Goal: Information Seeking & Learning: Learn about a topic

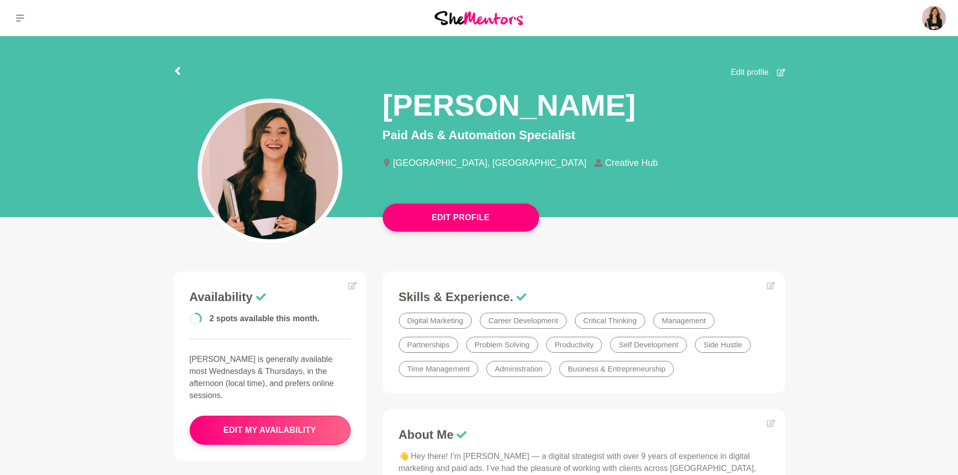
click at [481, 20] on img at bounding box center [479, 18] width 89 height 14
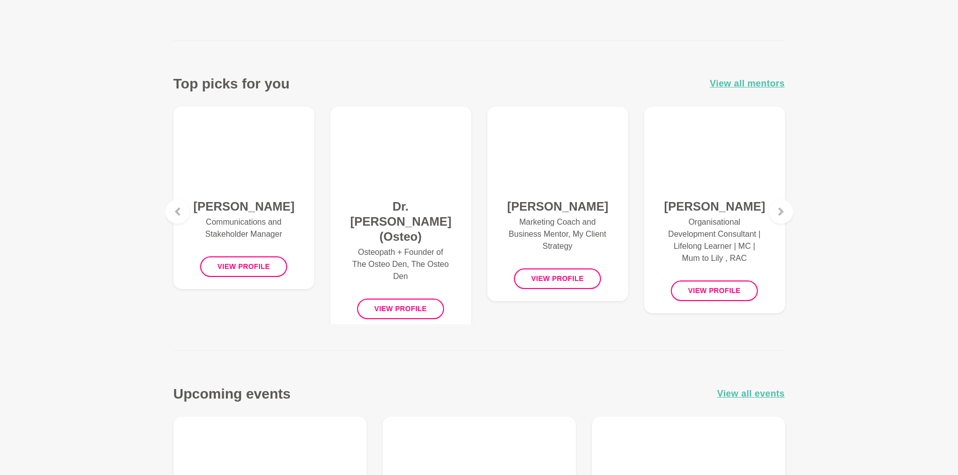
scroll to position [302, 0]
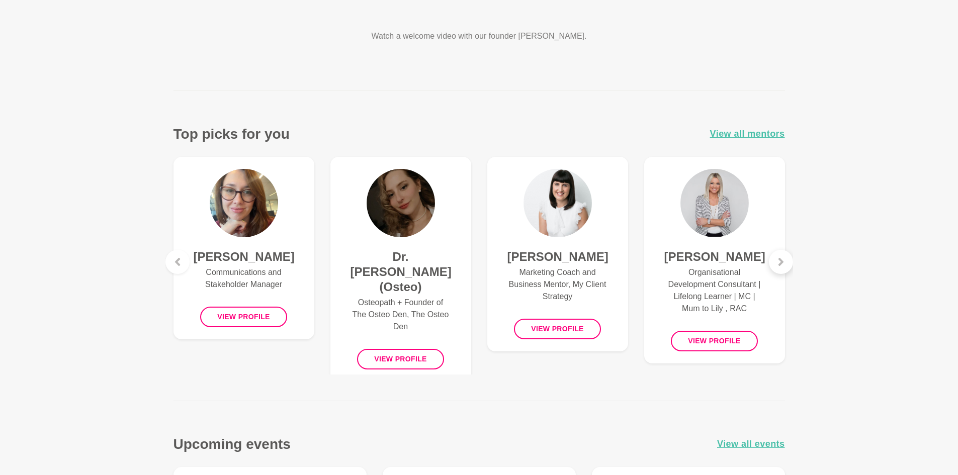
click at [783, 266] on icon at bounding box center [781, 262] width 8 height 8
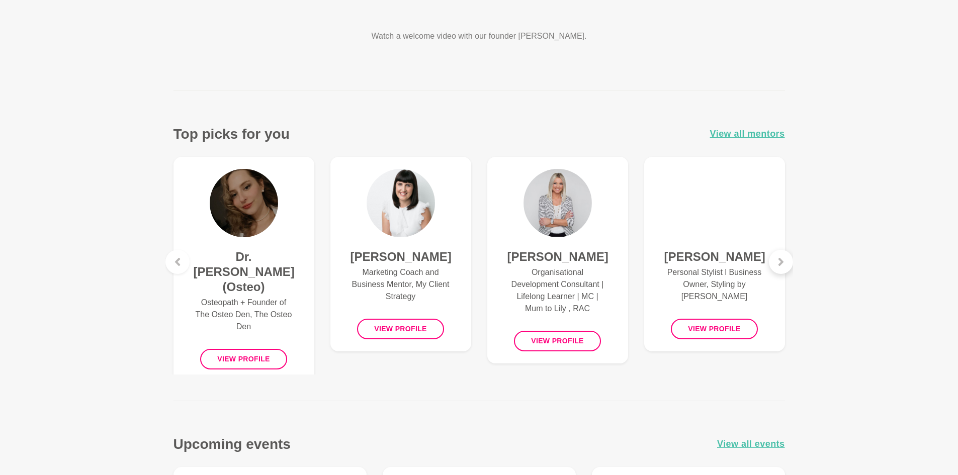
click at [783, 266] on icon at bounding box center [781, 262] width 8 height 8
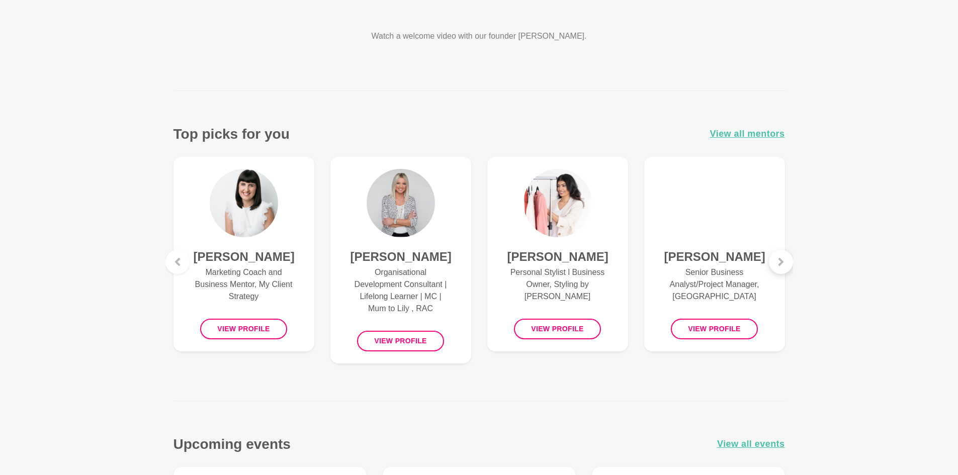
click at [783, 266] on icon at bounding box center [781, 262] width 8 height 8
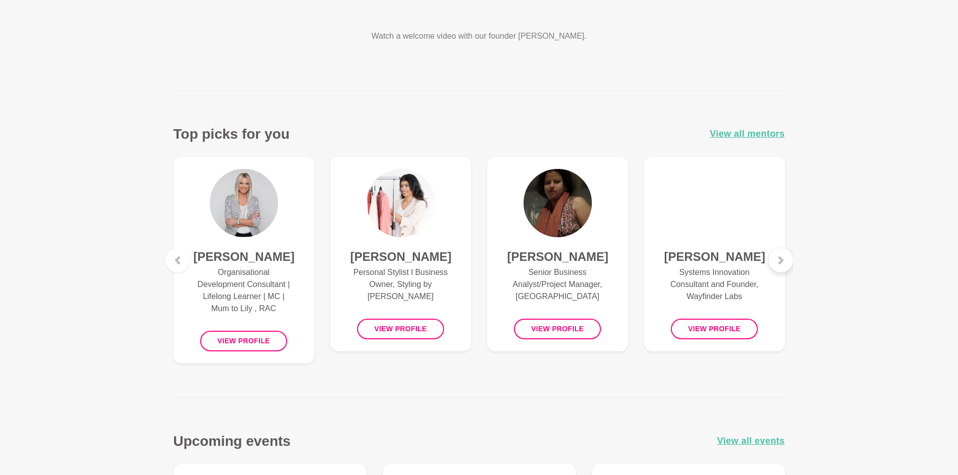
click at [783, 266] on div at bounding box center [781, 260] width 24 height 24
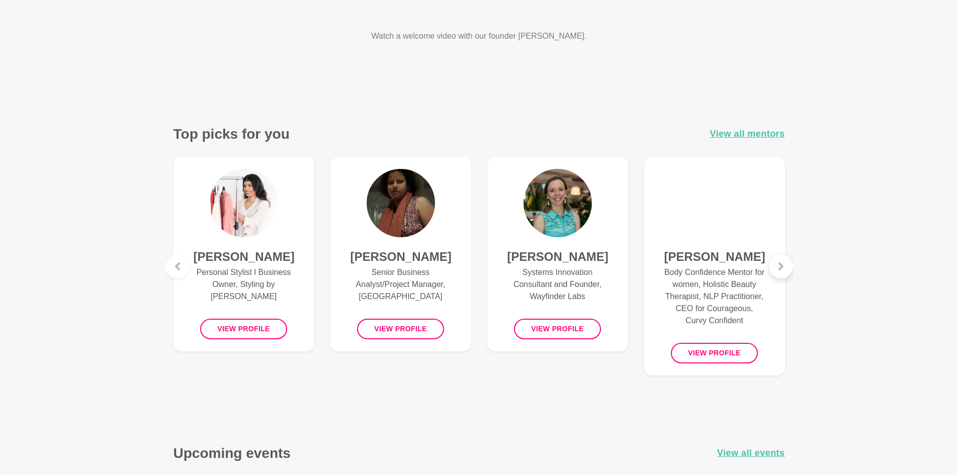
click at [783, 266] on icon at bounding box center [780, 267] width 5 height 8
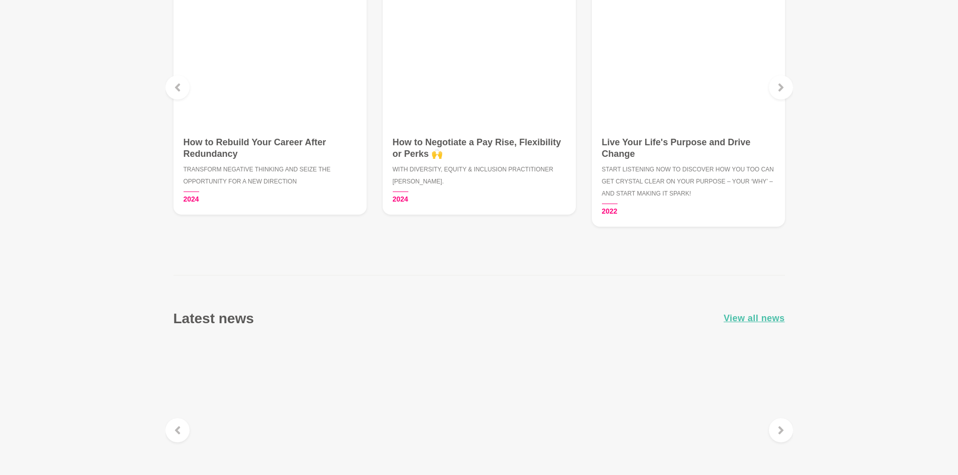
scroll to position [1207, 0]
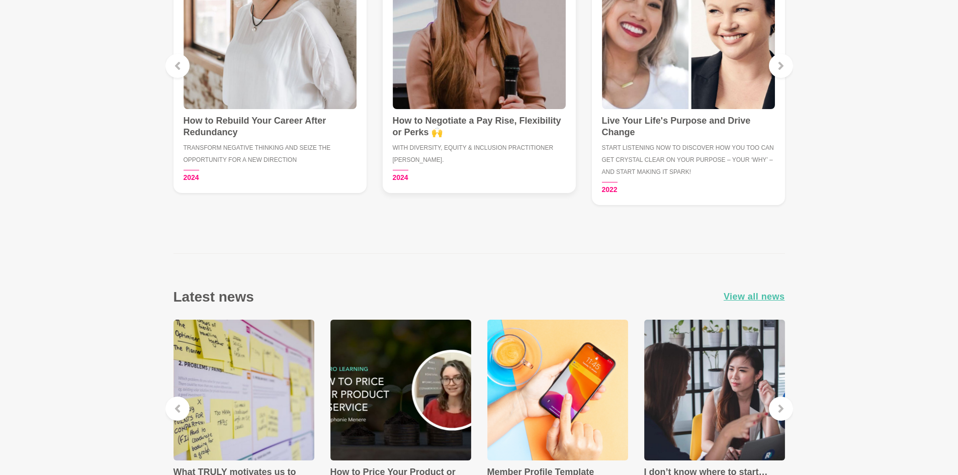
click at [490, 165] on h5 "With Diversity, Equity & Inclusion Practitioner [PERSON_NAME]." at bounding box center [479, 154] width 173 height 24
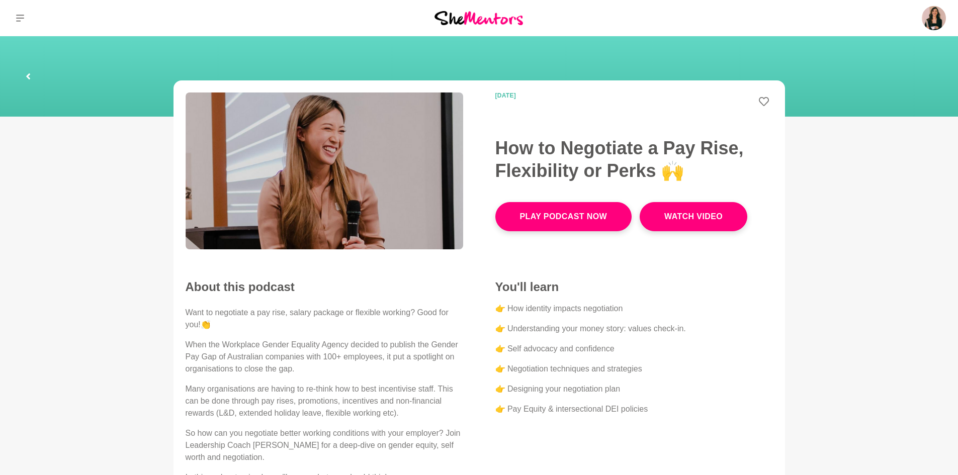
click at [26, 70] on icon at bounding box center [28, 76] width 6 height 32
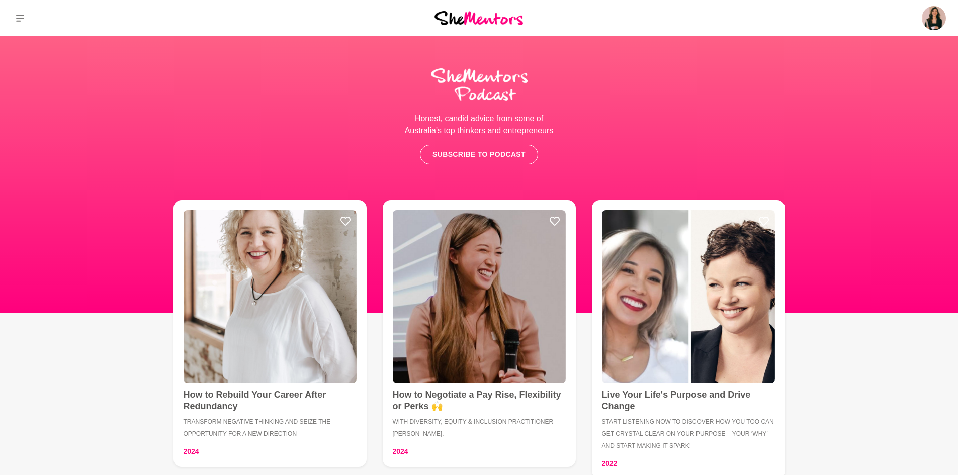
click at [508, 16] on img at bounding box center [479, 18] width 89 height 14
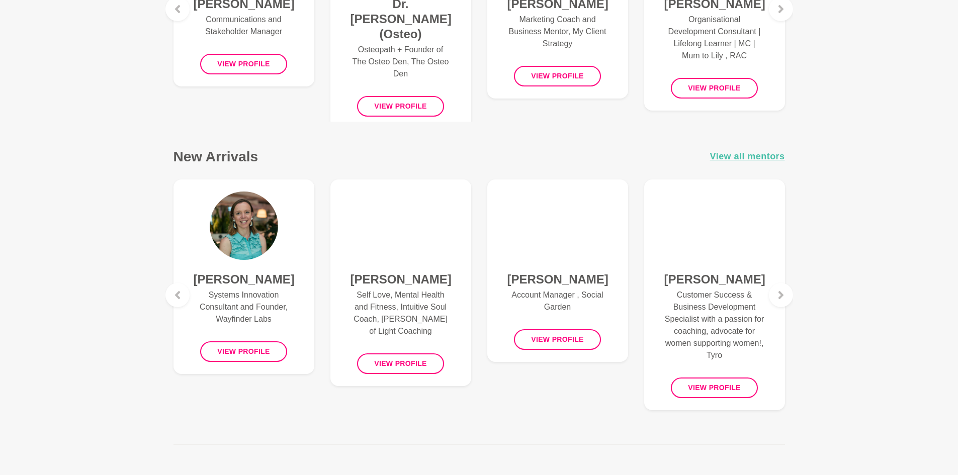
scroll to position [654, 0]
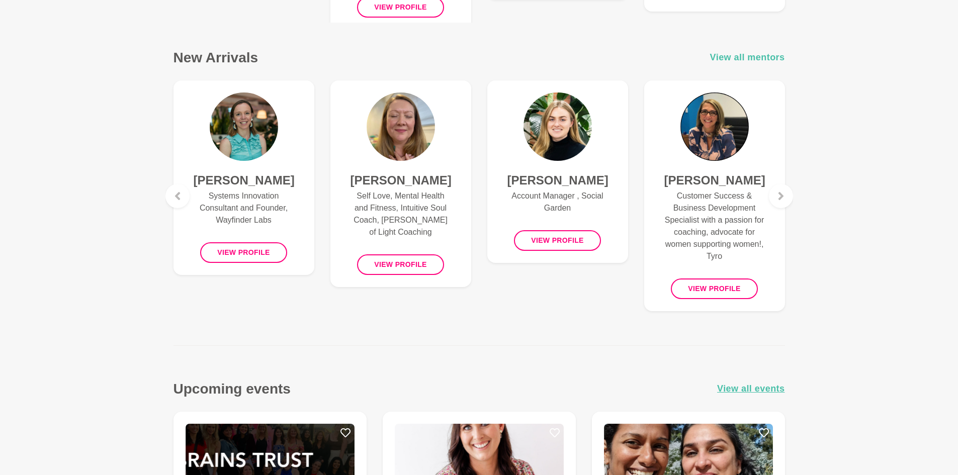
click at [755, 57] on span "View all mentors" at bounding box center [747, 57] width 75 height 15
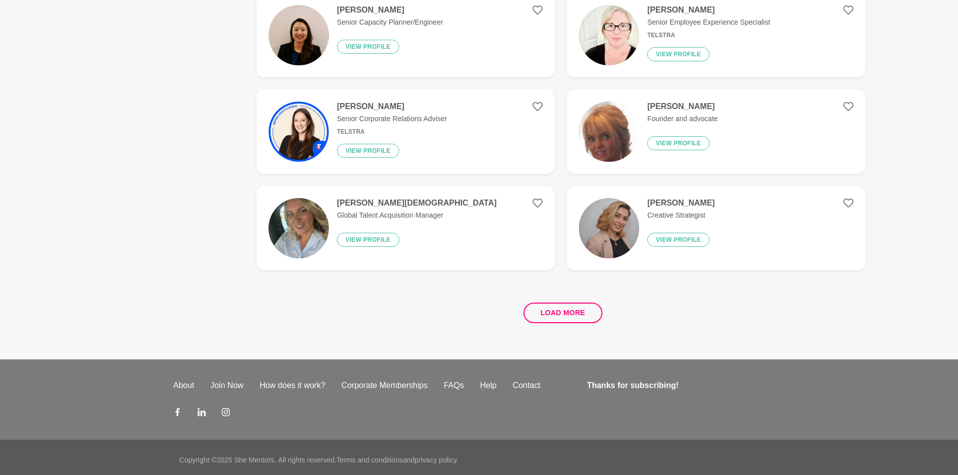
scroll to position [1818, 0]
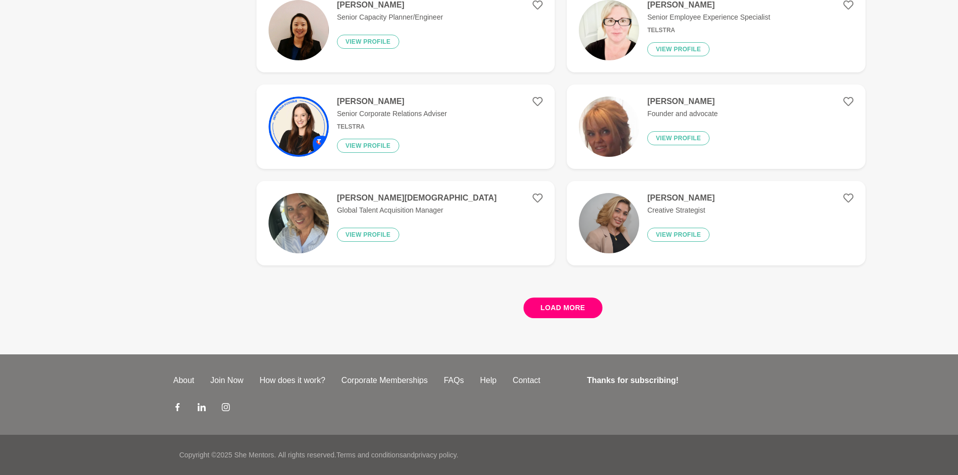
click at [540, 306] on button "Load more" at bounding box center [563, 308] width 79 height 21
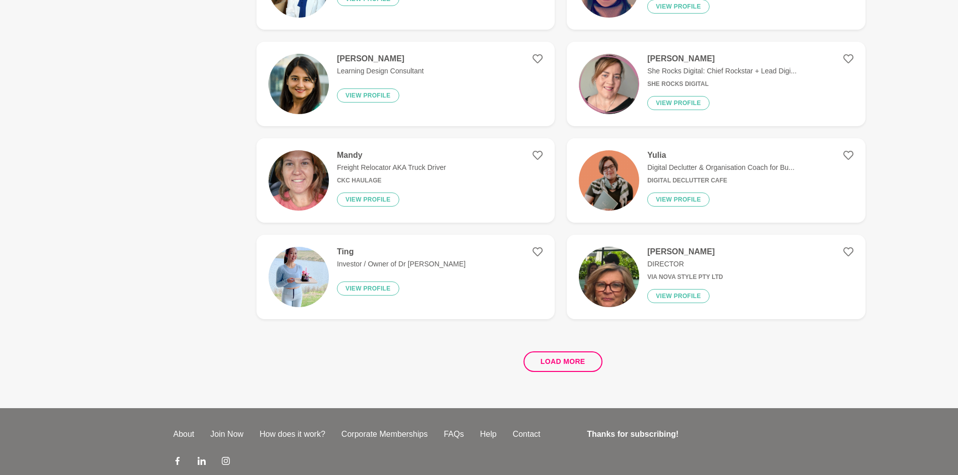
scroll to position [3749, 0]
